Goal: Information Seeking & Learning: Learn about a topic

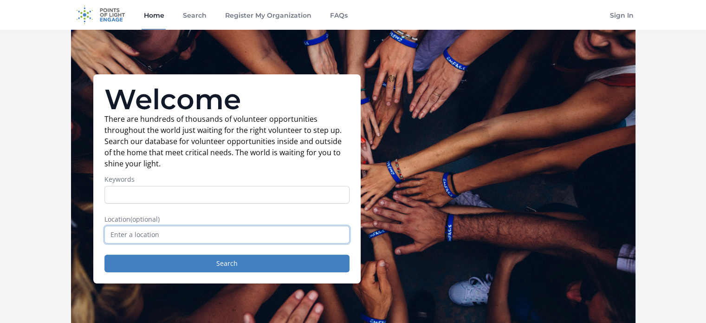
click at [166, 236] on input "text" at bounding box center [226, 235] width 245 height 18
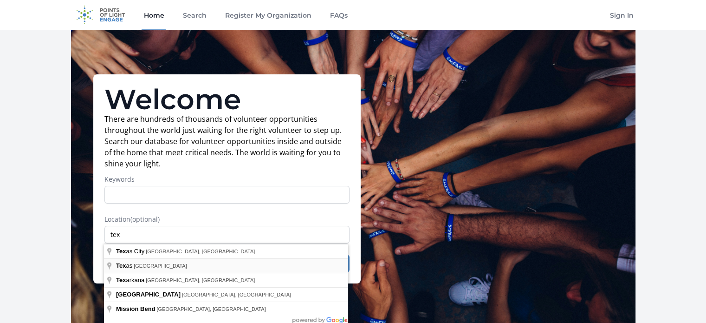
type input "[US_STATE], [GEOGRAPHIC_DATA]"
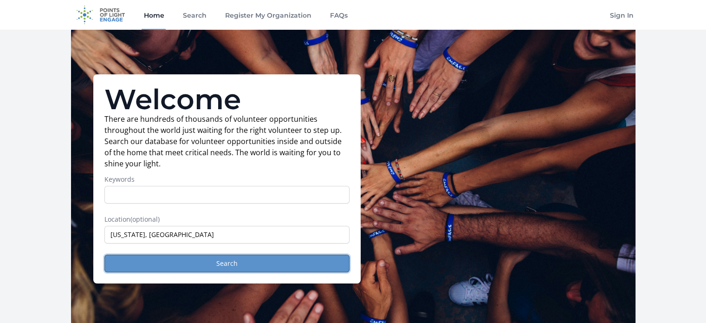
click at [235, 258] on button "Search" at bounding box center [226, 263] width 245 height 18
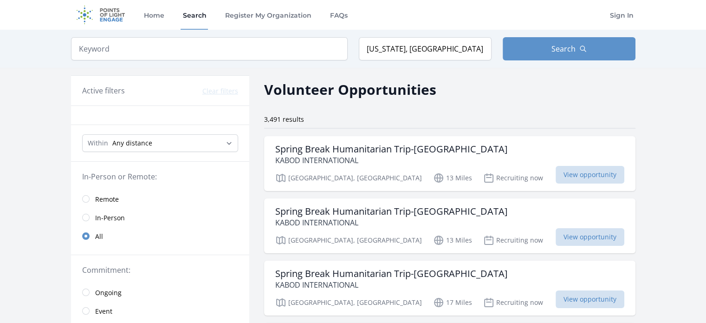
scroll to position [139, 0]
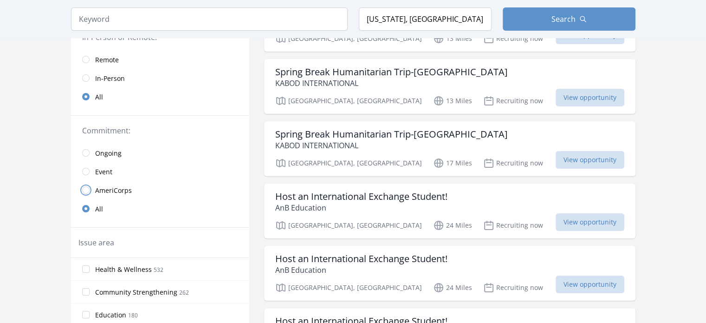
click at [84, 188] on input "radio" at bounding box center [85, 189] width 7 height 7
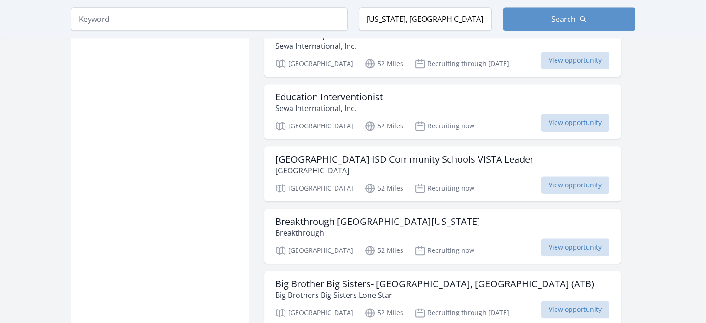
scroll to position [1114, 0]
